Goal: Transaction & Acquisition: Purchase product/service

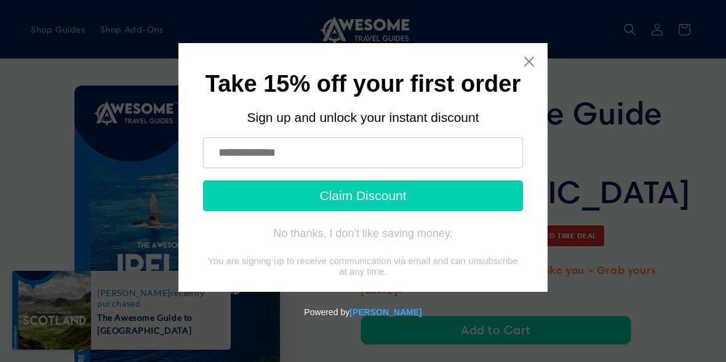
click at [534, 56] on icon "Close widget" at bounding box center [529, 61] width 12 height 12
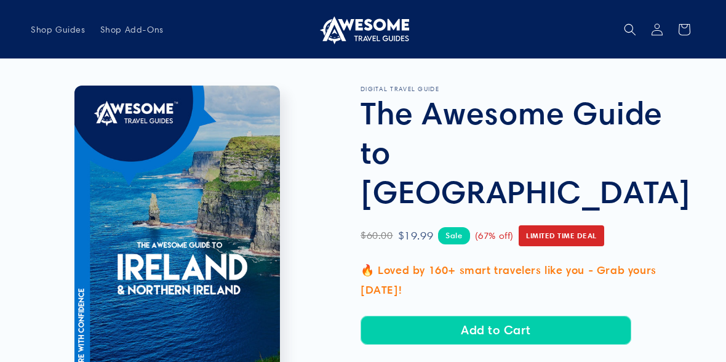
click at [493, 315] on button "Add to Cart" at bounding box center [495, 329] width 271 height 29
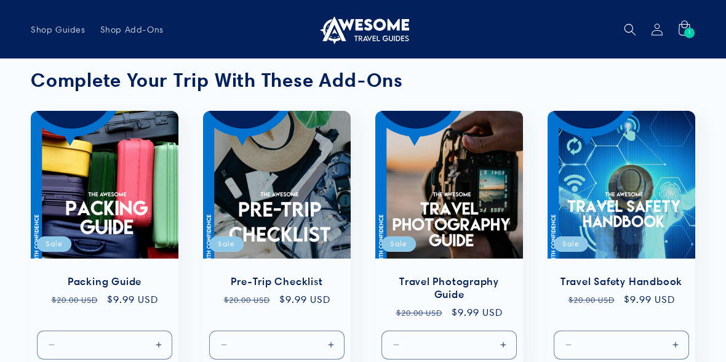
click at [135, 288] on link "Packing Guide" at bounding box center [104, 281] width 123 height 13
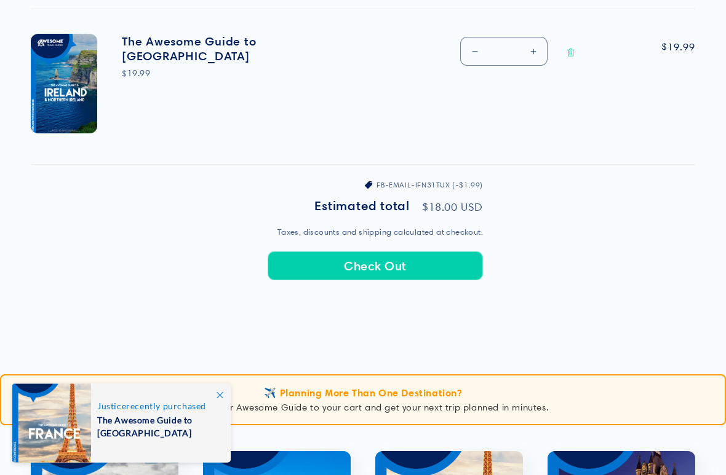
scroll to position [473, 0]
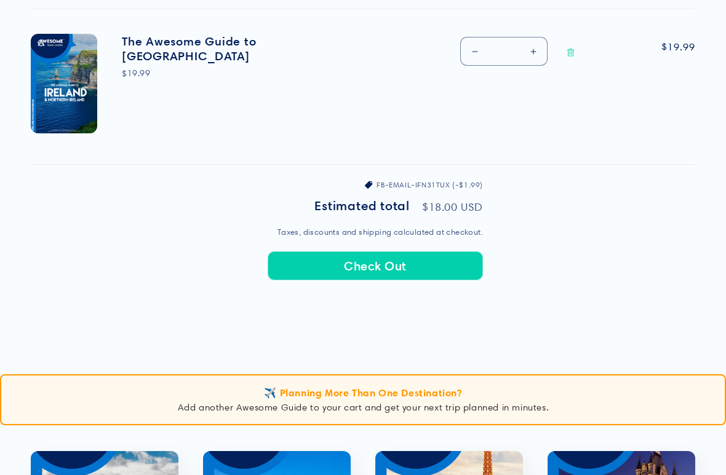
click at [271, 289] on shopify-apple-pay-button at bounding box center [269, 295] width 3 height 12
